Goal: Find specific fact: Find specific fact

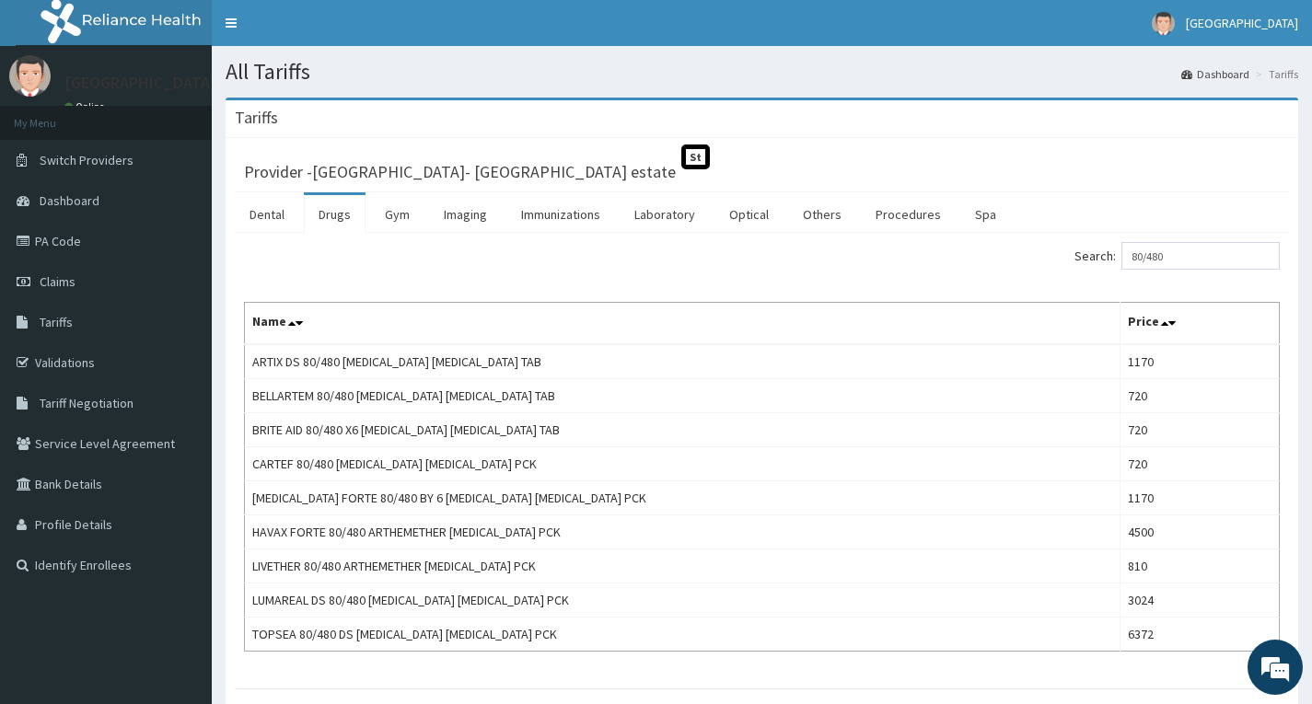
click at [62, 241] on link "PA Code" at bounding box center [106, 241] width 212 height 41
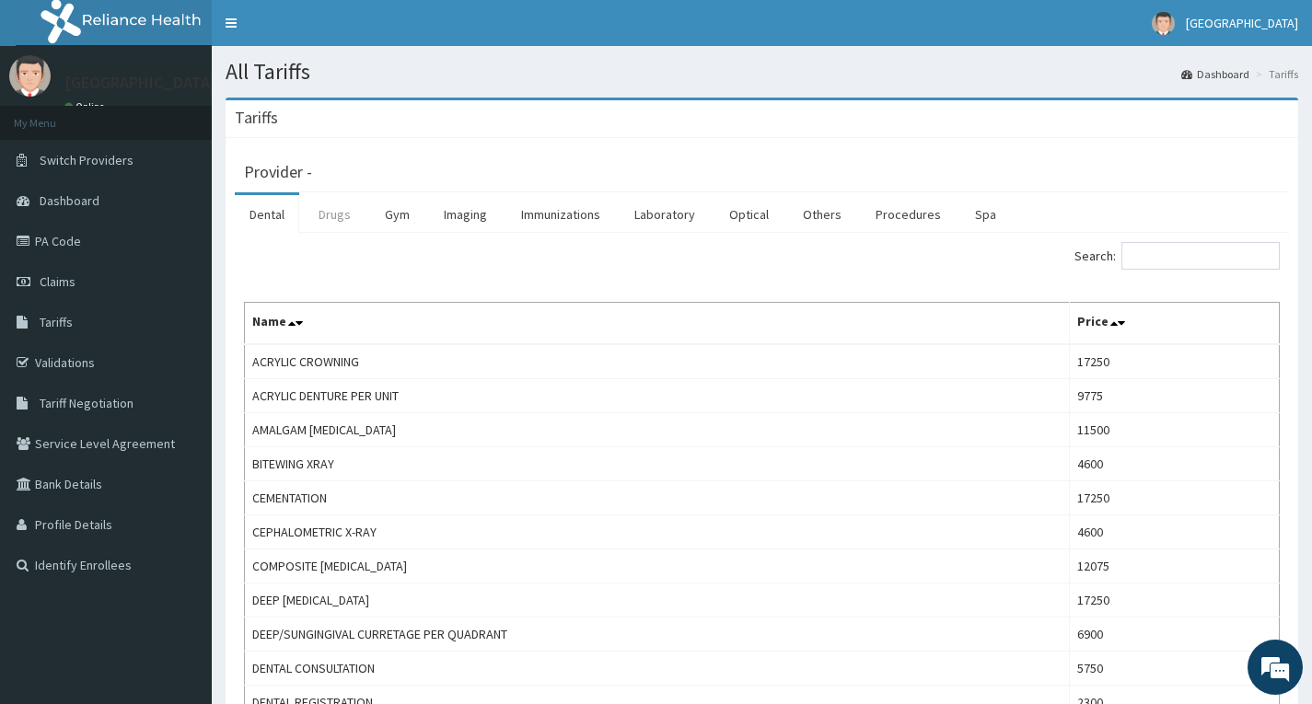
click at [318, 215] on link "Drugs" at bounding box center [335, 214] width 62 height 39
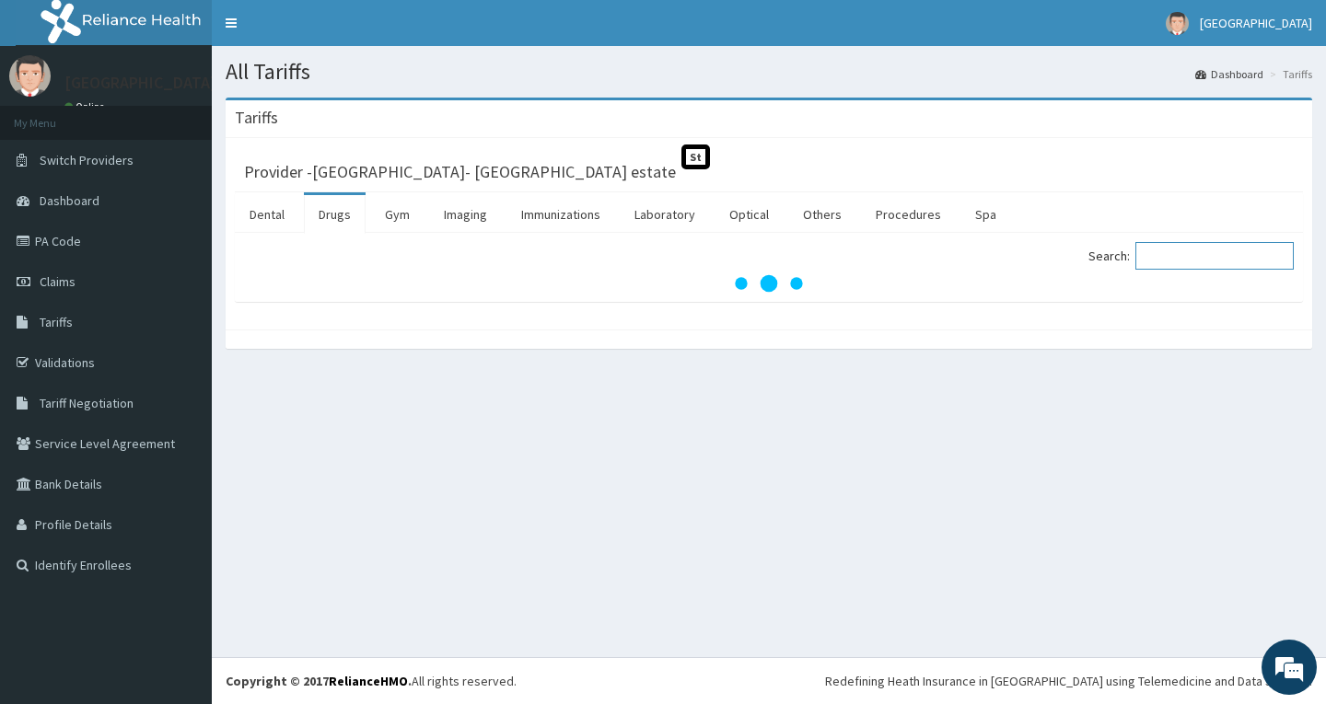
click at [1166, 259] on input "Search:" at bounding box center [1214, 256] width 158 height 28
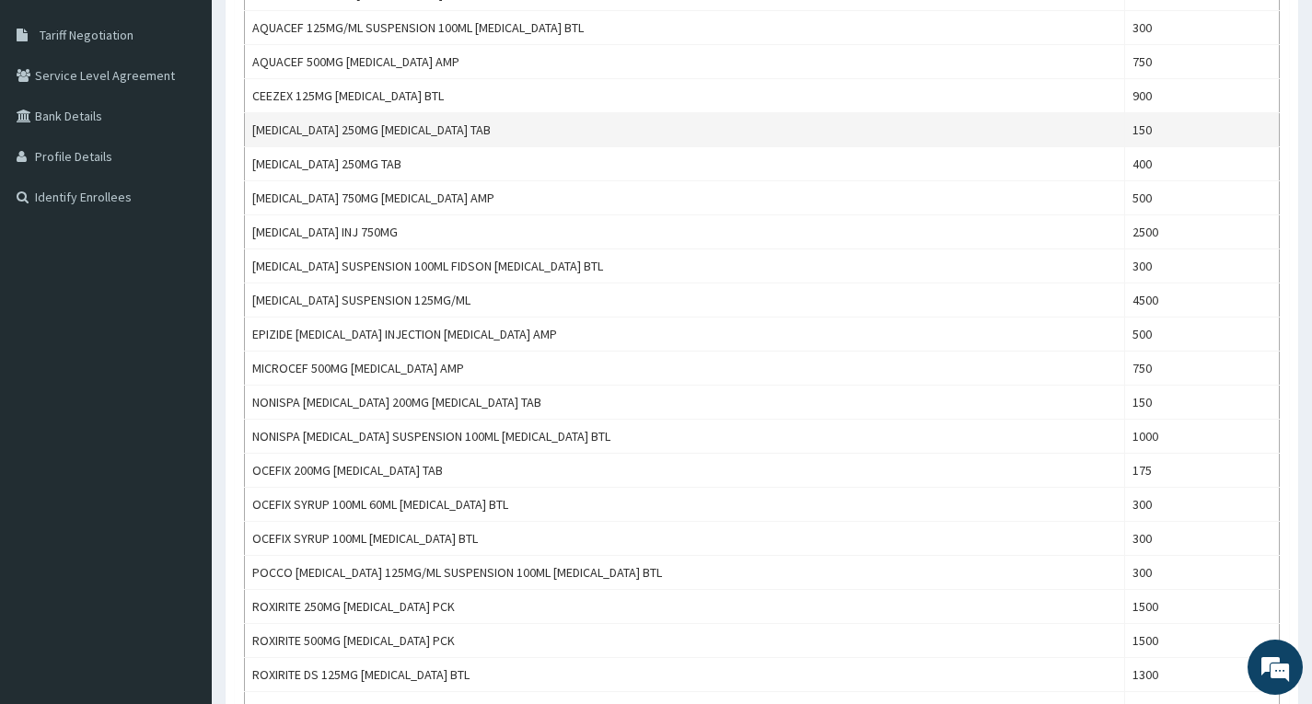
scroll to position [724, 0]
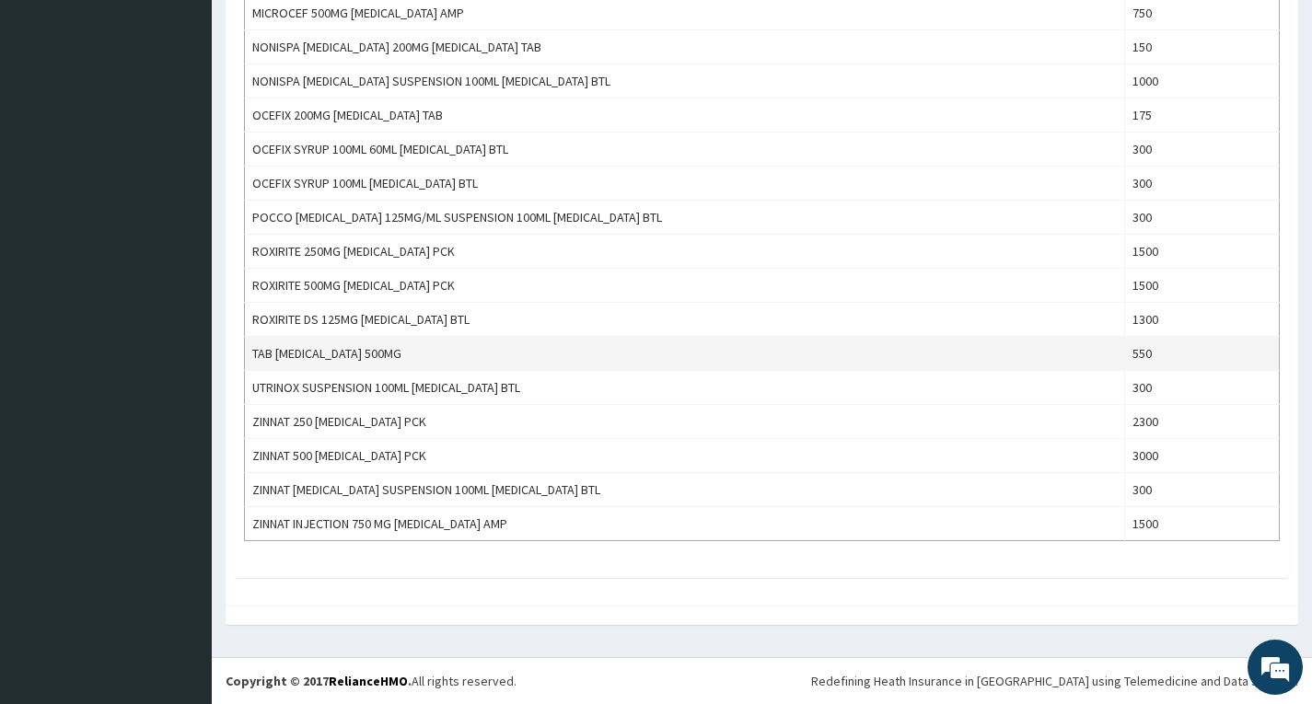
type input "cefuro"
drag, startPoint x: 389, startPoint y: 352, endPoint x: 252, endPoint y: 346, distance: 137.3
click at [252, 346] on td "TAB [MEDICAL_DATA] 500MG" at bounding box center [685, 354] width 880 height 34
copy td "TAB [MEDICAL_DATA] 500MG"
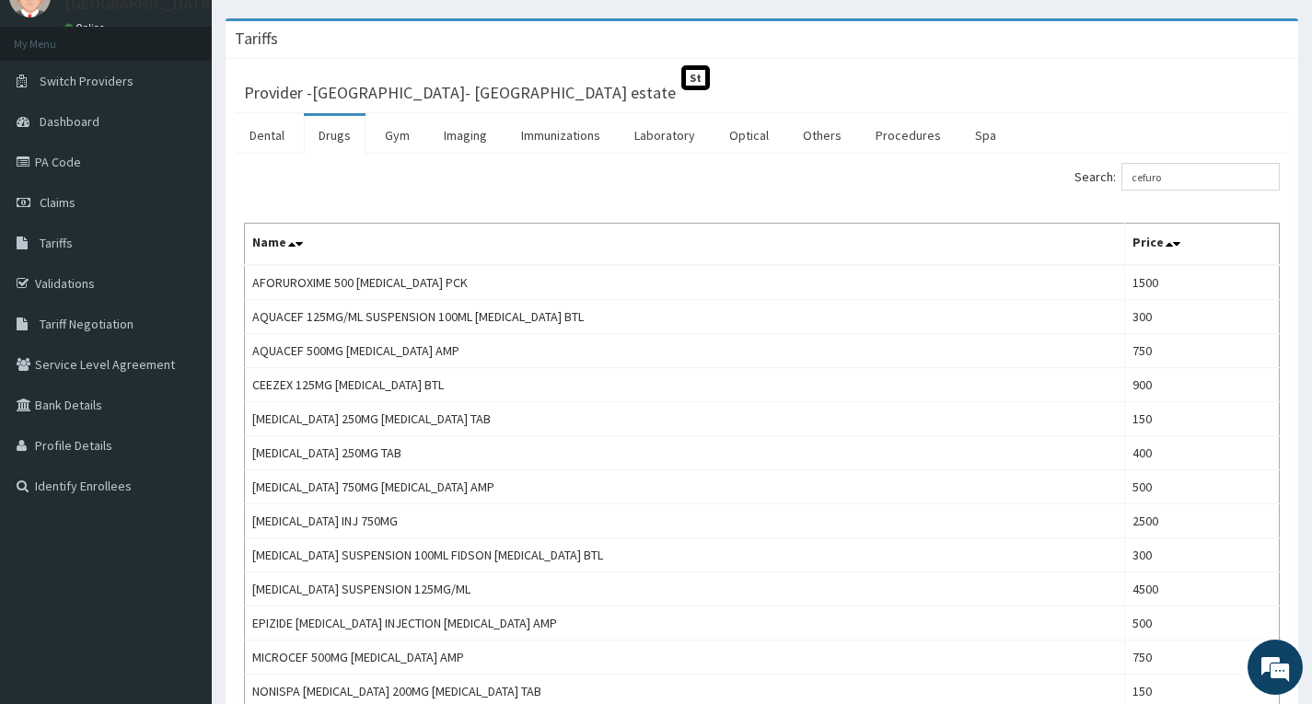
scroll to position [0, 0]
